Goal: Information Seeking & Learning: Check status

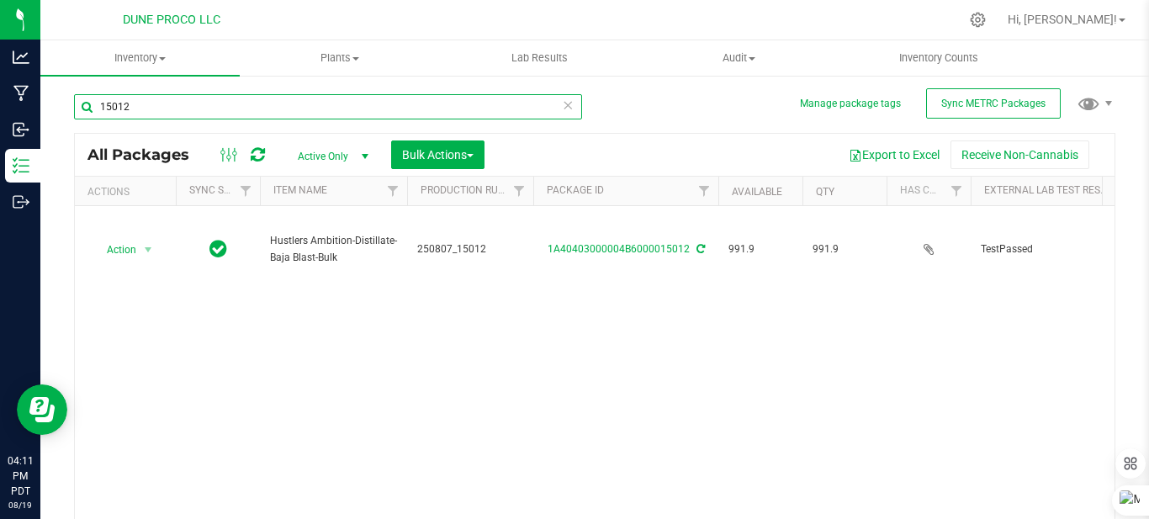
drag, startPoint x: 370, startPoint y: 95, endPoint x: 349, endPoint y: 111, distance: 26.4
click at [349, 111] on input "15012" at bounding box center [328, 106] width 508 height 25
type input "1"
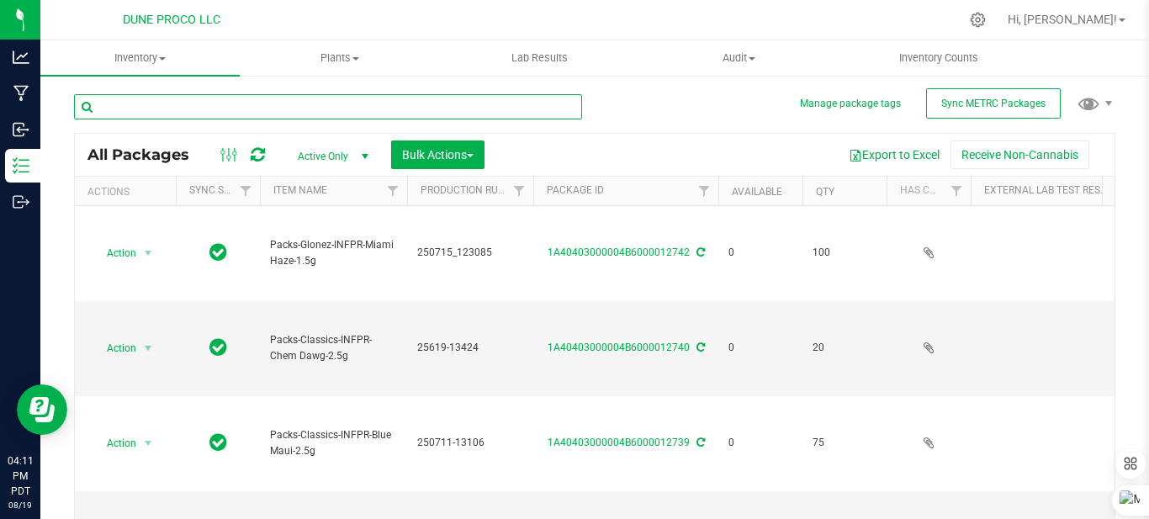
click at [349, 111] on input "text" at bounding box center [328, 106] width 508 height 25
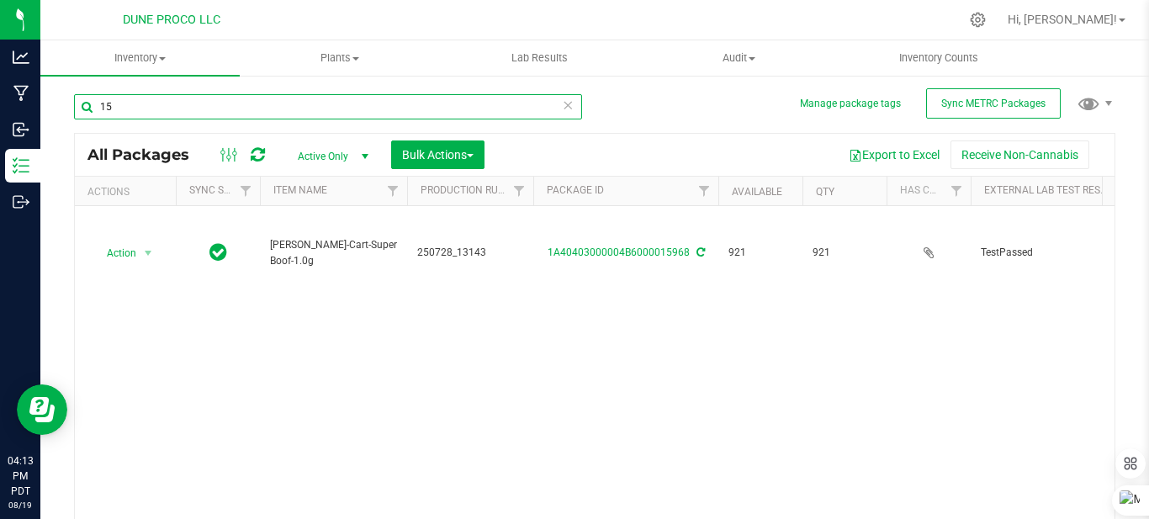
type input "1"
type input "13157"
